Goal: Find specific page/section: Find specific page/section

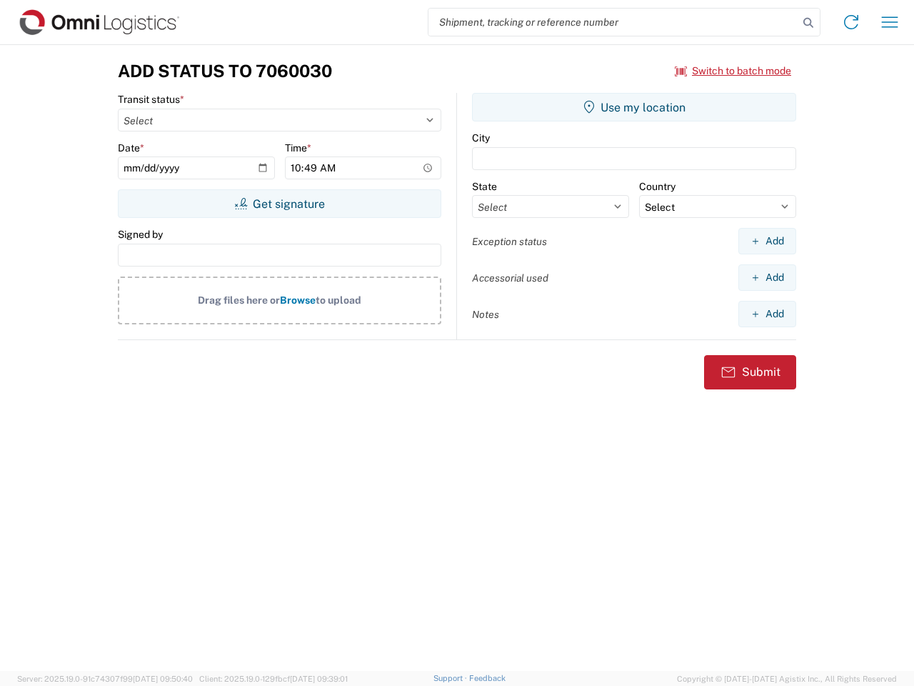
click at [613, 22] on input "search" at bounding box center [613, 22] width 370 height 27
click at [808, 23] on icon at bounding box center [808, 23] width 20 height 20
click at [851, 22] on icon at bounding box center [851, 22] width 23 height 23
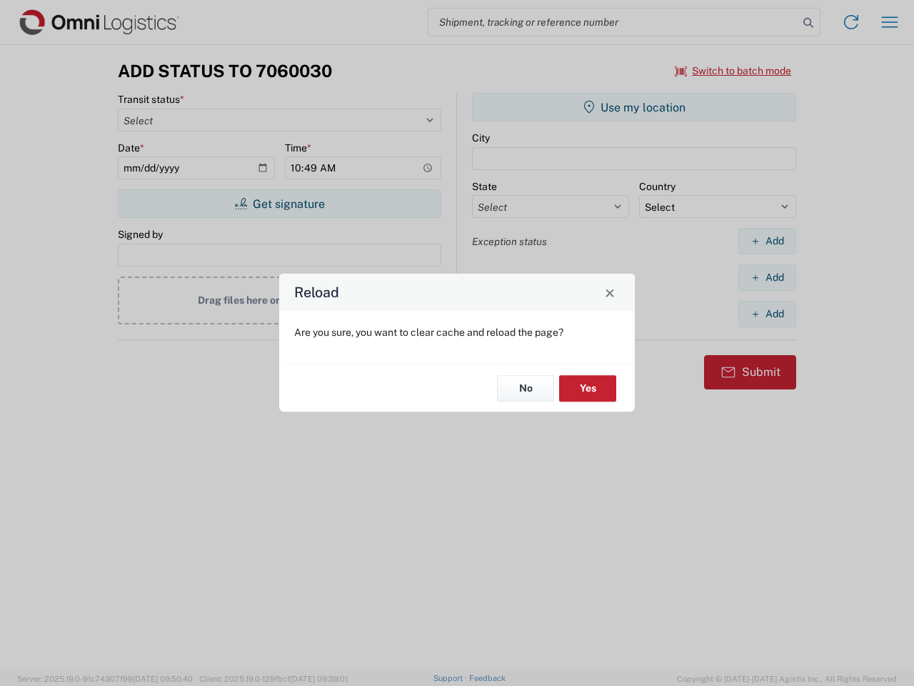
click at [890, 22] on div "Reload Are you sure, you want to clear cache and reload the page? No Yes" at bounding box center [457, 343] width 914 height 686
click at [733, 71] on div "Reload Are you sure, you want to clear cache and reload the page? No Yes" at bounding box center [457, 343] width 914 height 686
click at [279, 204] on div "Reload Are you sure, you want to clear cache and reload the page? No Yes" at bounding box center [457, 343] width 914 height 686
click at [634, 107] on div "Reload Are you sure, you want to clear cache and reload the page? No Yes" at bounding box center [457, 343] width 914 height 686
click at [767, 241] on div "Reload Are you sure, you want to clear cache and reload the page? No Yes" at bounding box center [457, 343] width 914 height 686
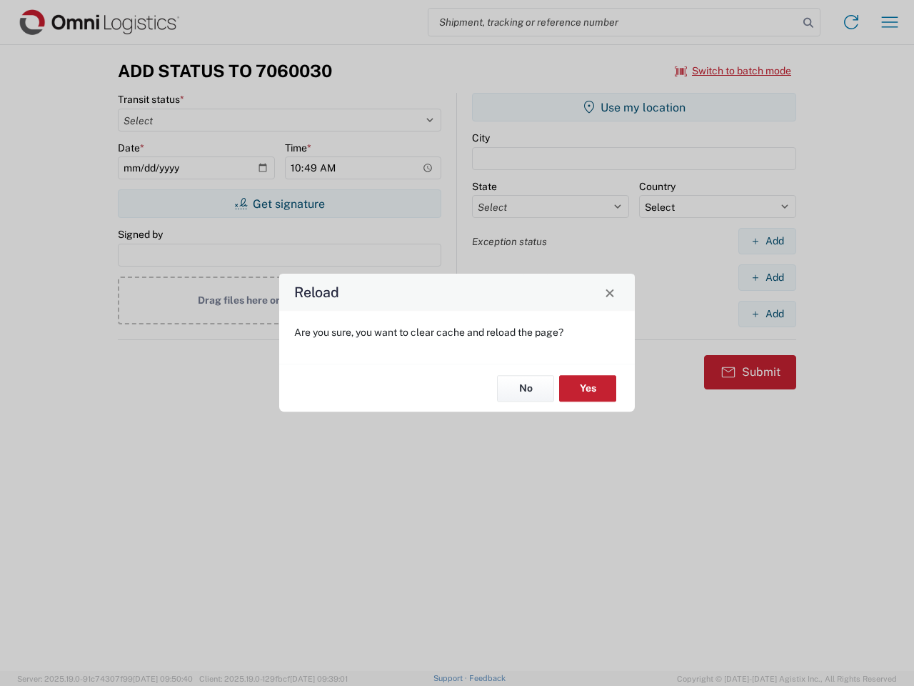
click at [767, 277] on div "Reload Are you sure, you want to clear cache and reload the page? No Yes" at bounding box center [457, 343] width 914 height 686
click at [767, 313] on div "Reload Are you sure, you want to clear cache and reload the page? No Yes" at bounding box center [457, 343] width 914 height 686
